Goal: Go to known website: Go to known website

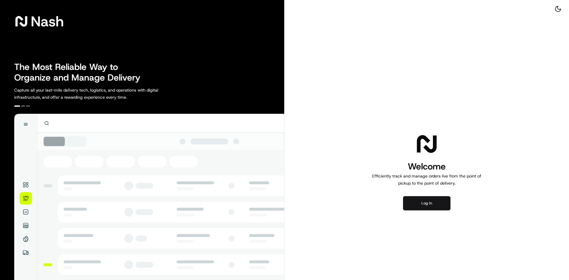
click at [429, 203] on button "Log in" at bounding box center [426, 203] width 47 height 14
